Goal: Find specific page/section: Find specific page/section

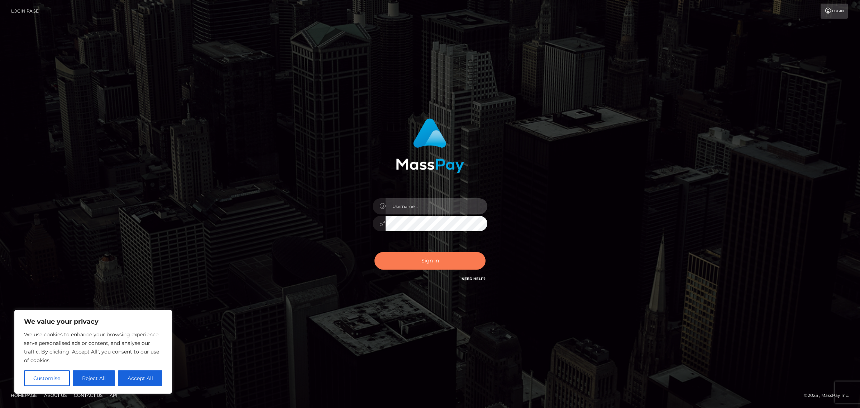
type input "Jennifer"
click at [454, 256] on button "Sign in" at bounding box center [429, 261] width 111 height 18
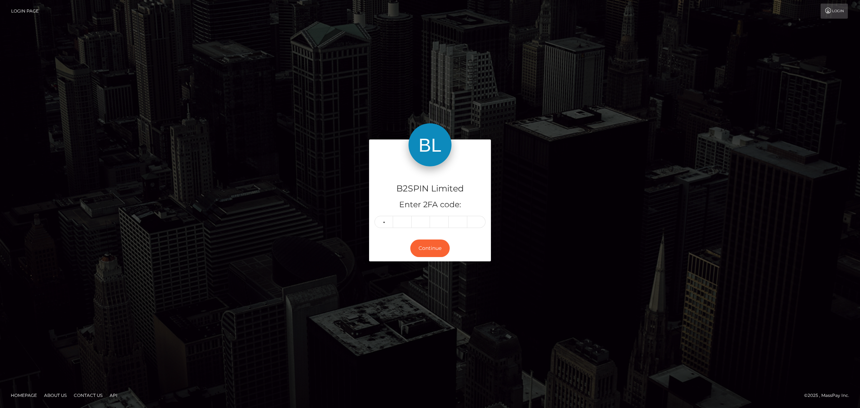
type input "4"
type input "8"
type input "4"
type input "9"
type input "0"
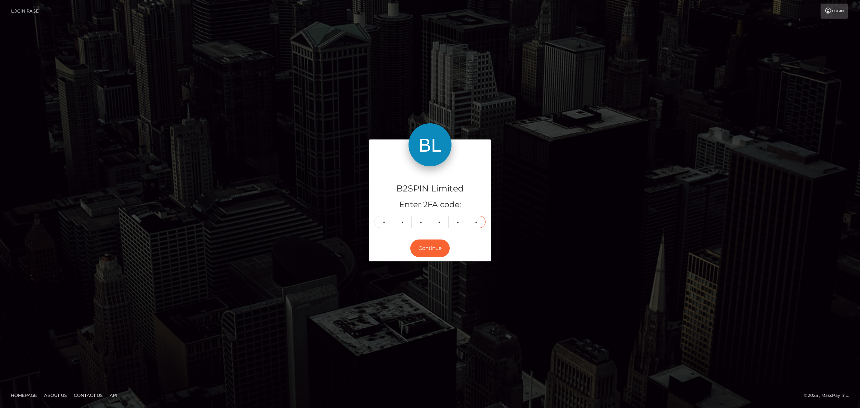
type input "5"
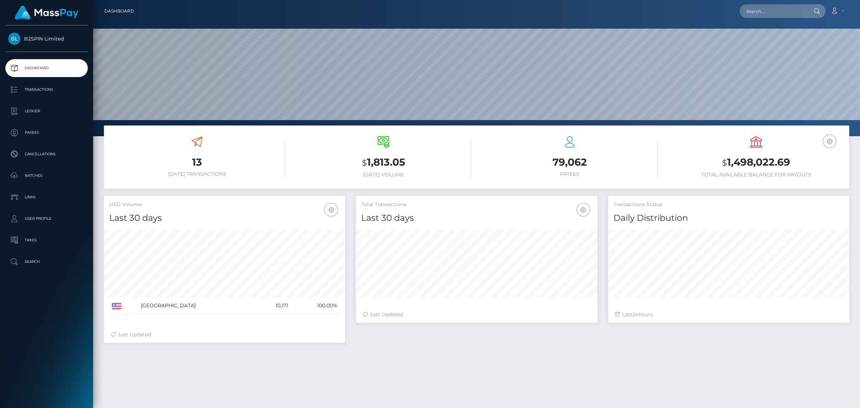
scroll to position [126, 241]
click at [758, 8] on input "text" at bounding box center [772, 11] width 67 height 14
paste input "2056592072"
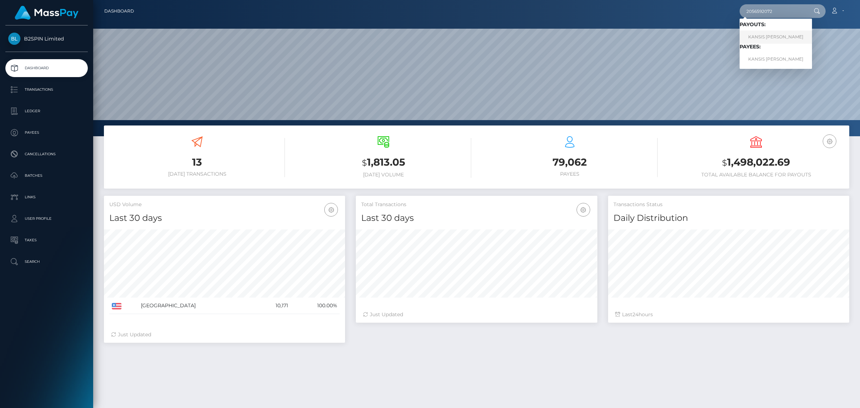
type input "2056592072"
click at [770, 34] on link "KANSIS MICHELLE POWELL" at bounding box center [775, 36] width 72 height 13
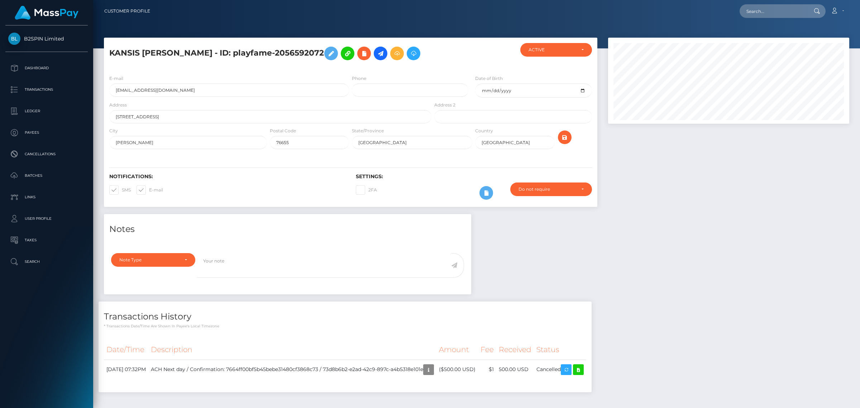
scroll to position [86, 241]
click at [669, 240] on div "Notes Note Type Compliance Clear Compliance General Note Type" at bounding box center [477, 306] width 756 height 185
